Goal: Information Seeking & Learning: Learn about a topic

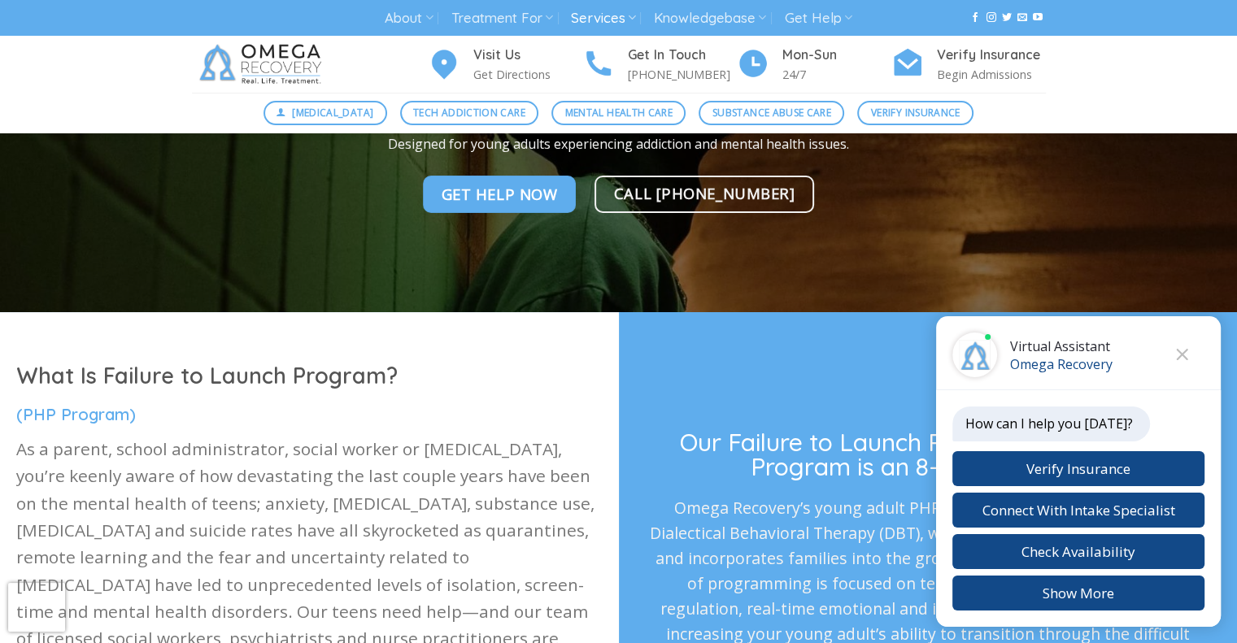
scroll to position [325, 0]
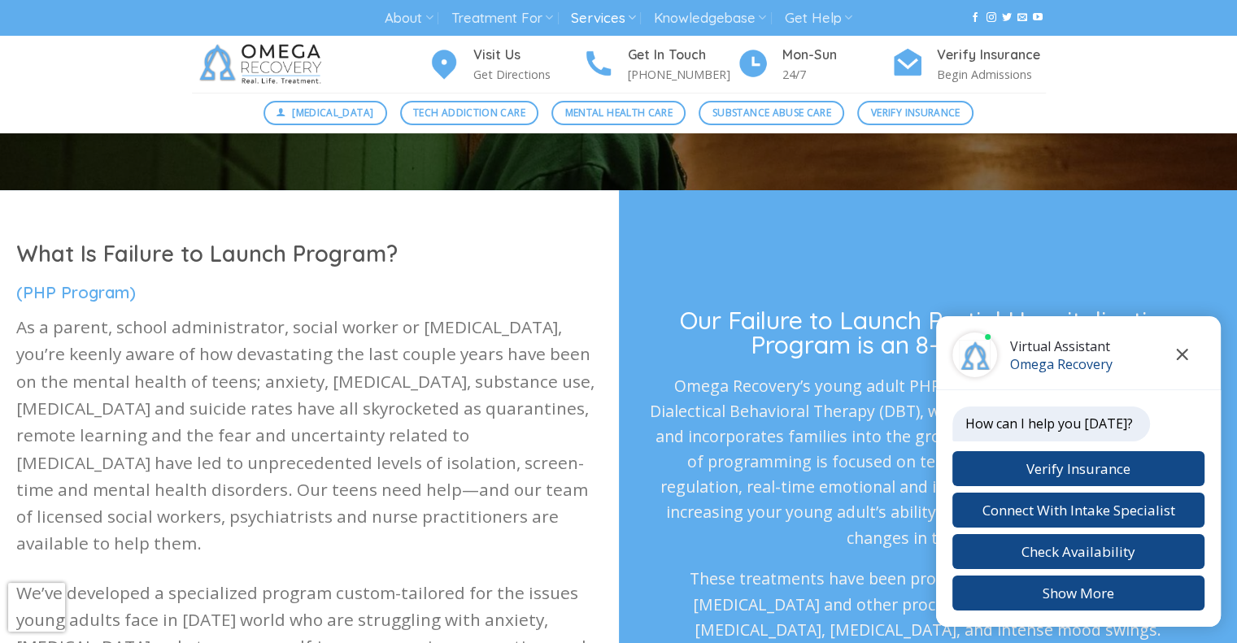
click at [1182, 350] on icon "Close chat" at bounding box center [1182, 354] width 12 height 11
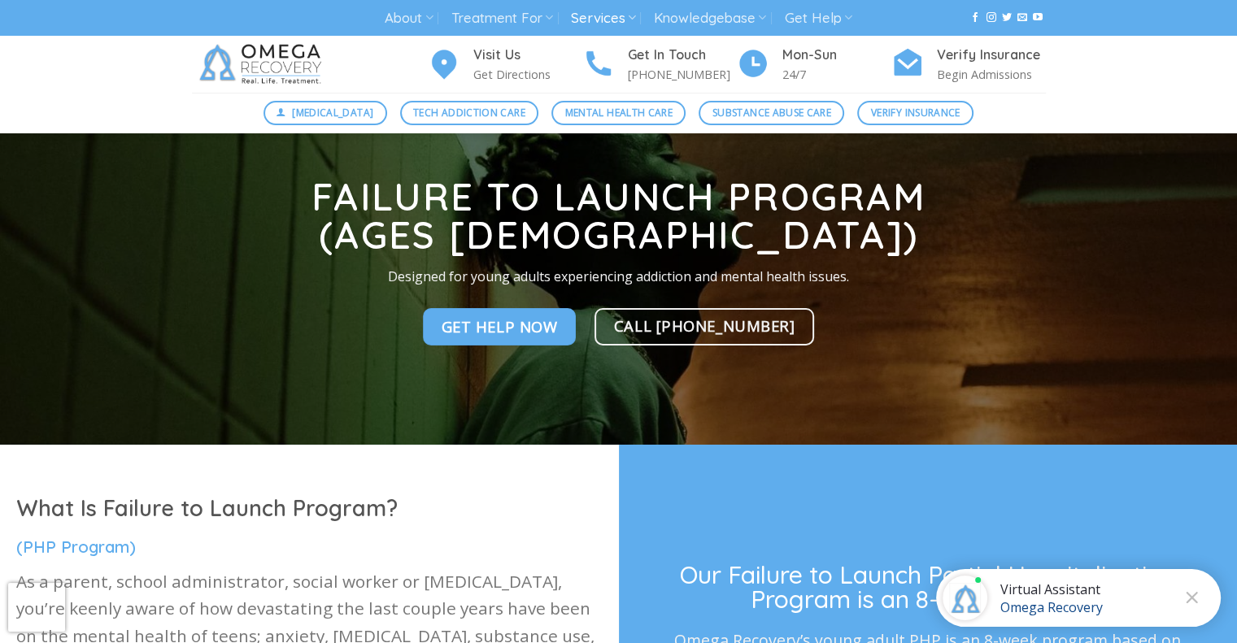
scroll to position [0, 0]
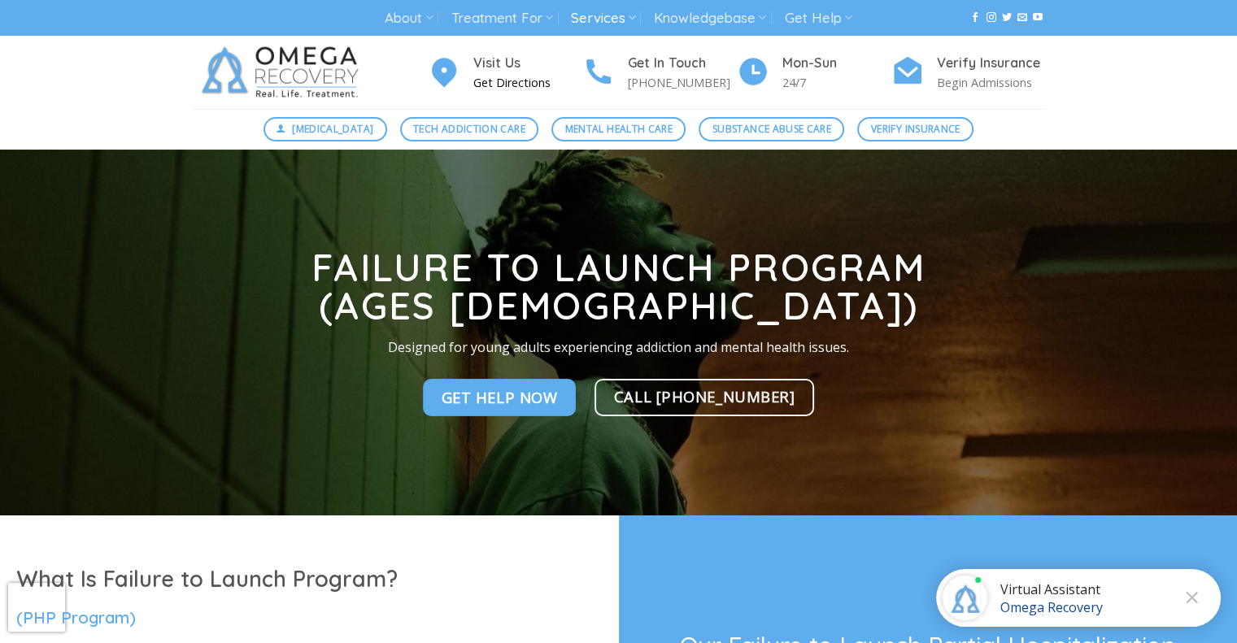
click at [491, 60] on h4 "Visit Us" at bounding box center [527, 63] width 109 height 21
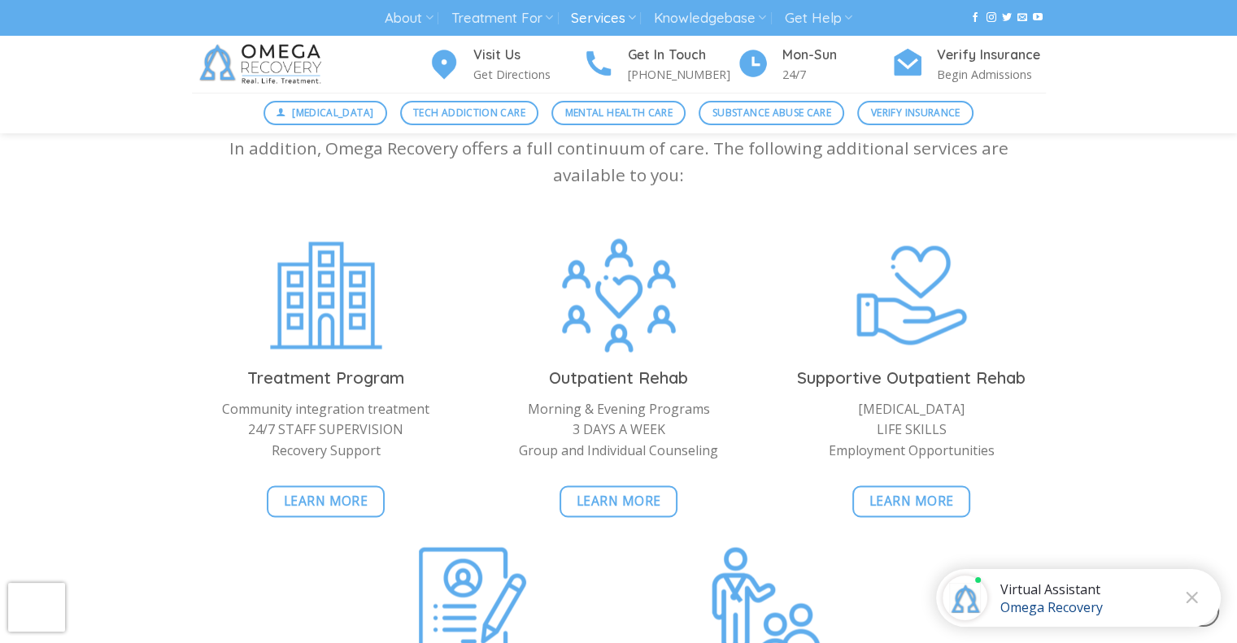
scroll to position [2602, 0]
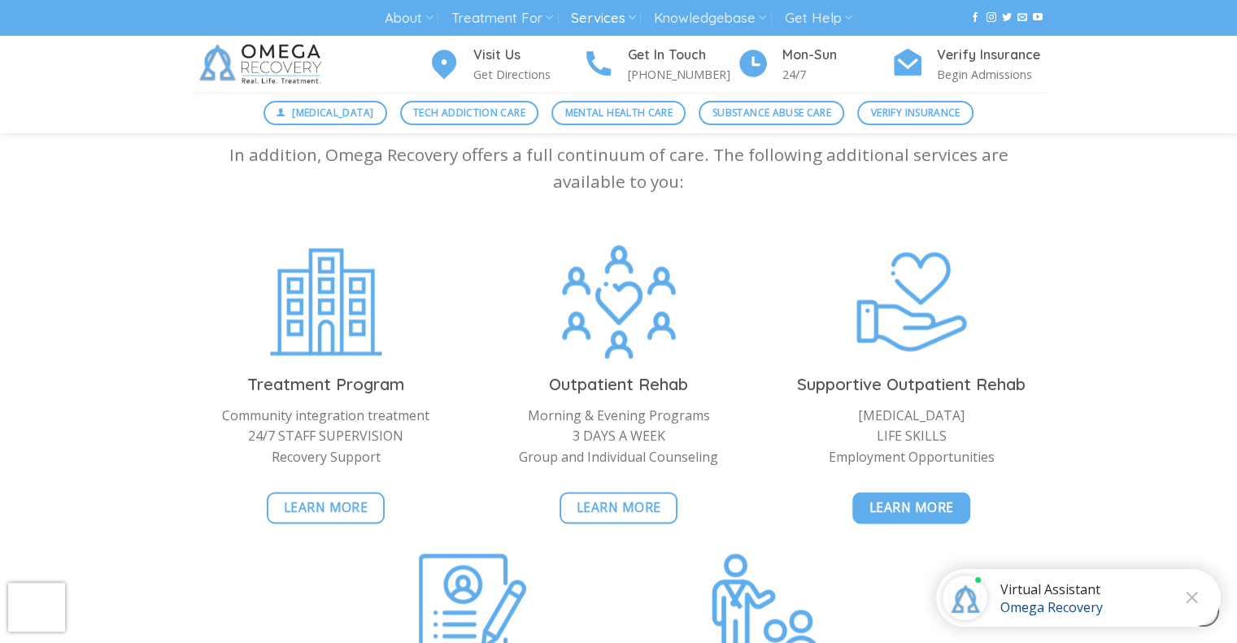
click at [927, 507] on span "Learn More" at bounding box center [911, 507] width 85 height 20
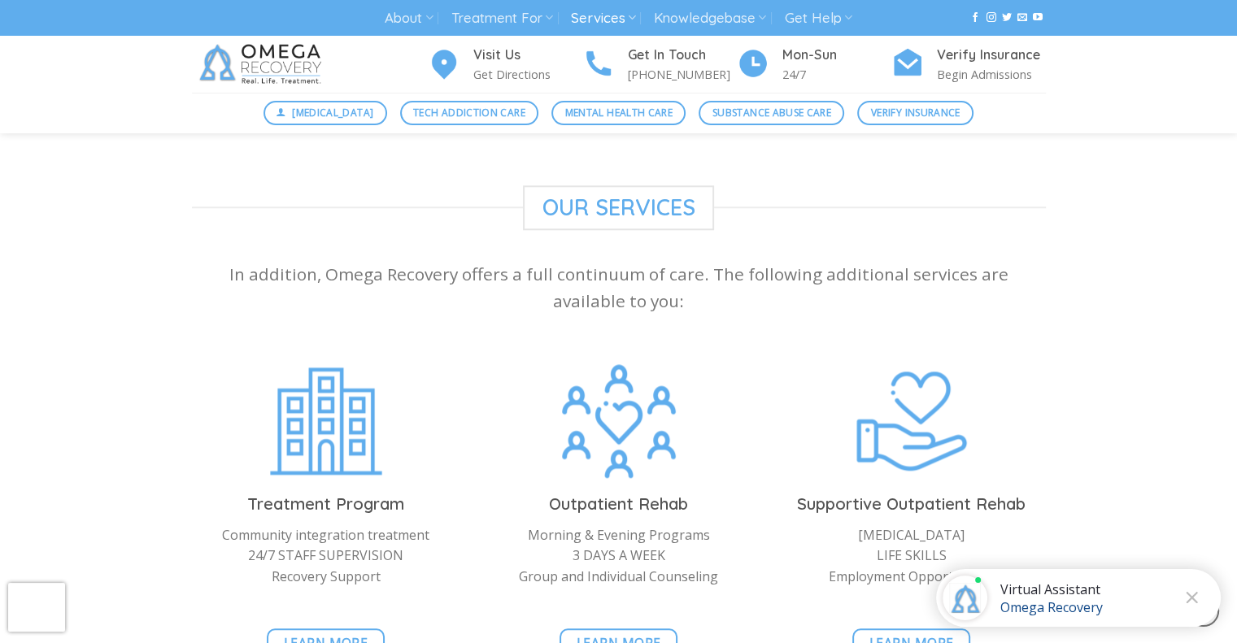
scroll to position [1708, 0]
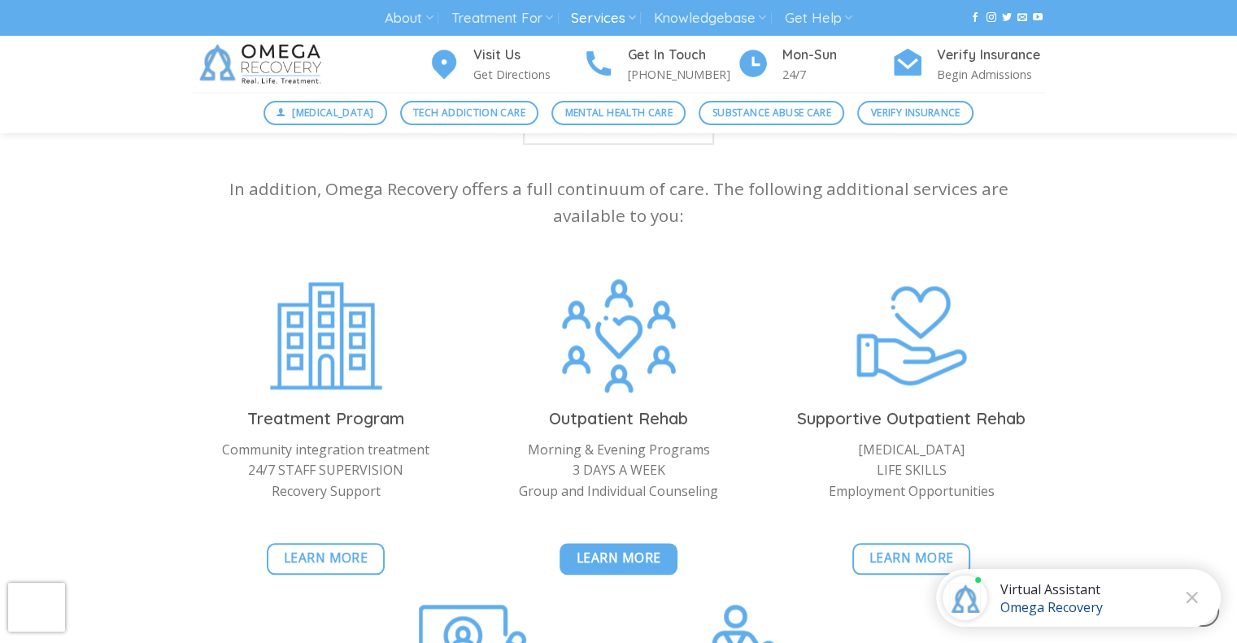
click at [607, 548] on span "Learn More" at bounding box center [619, 558] width 85 height 20
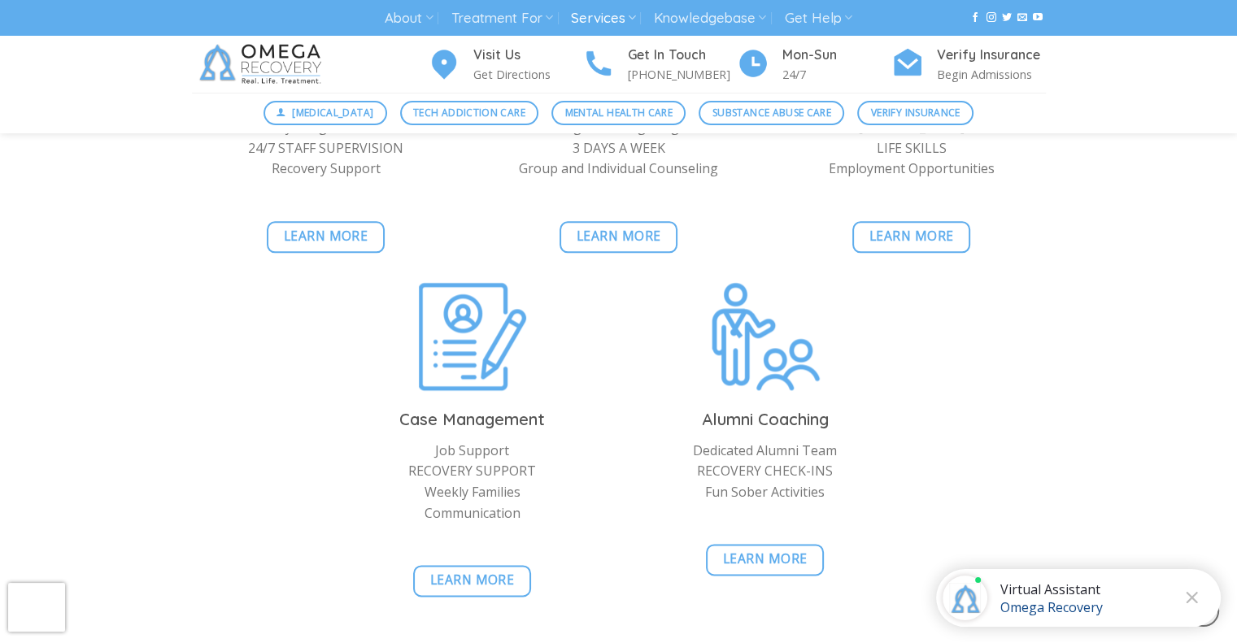
scroll to position [1870, 0]
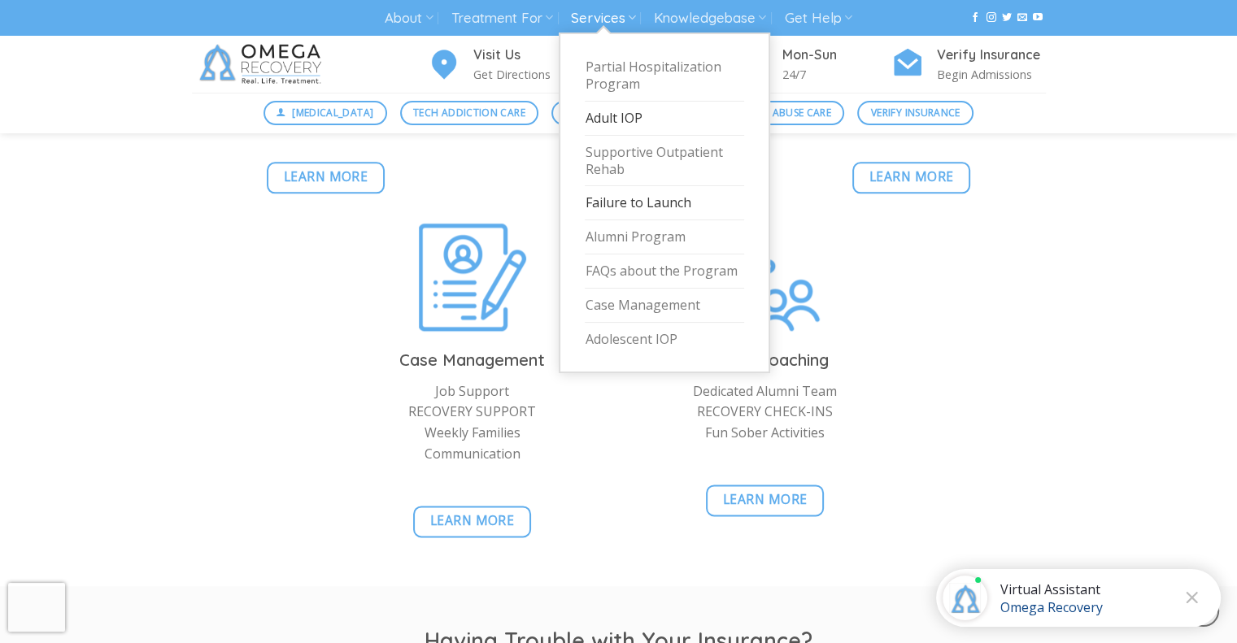
click at [633, 202] on link "Failure to Launch" at bounding box center [664, 203] width 159 height 34
